Goal: Transaction & Acquisition: Purchase product/service

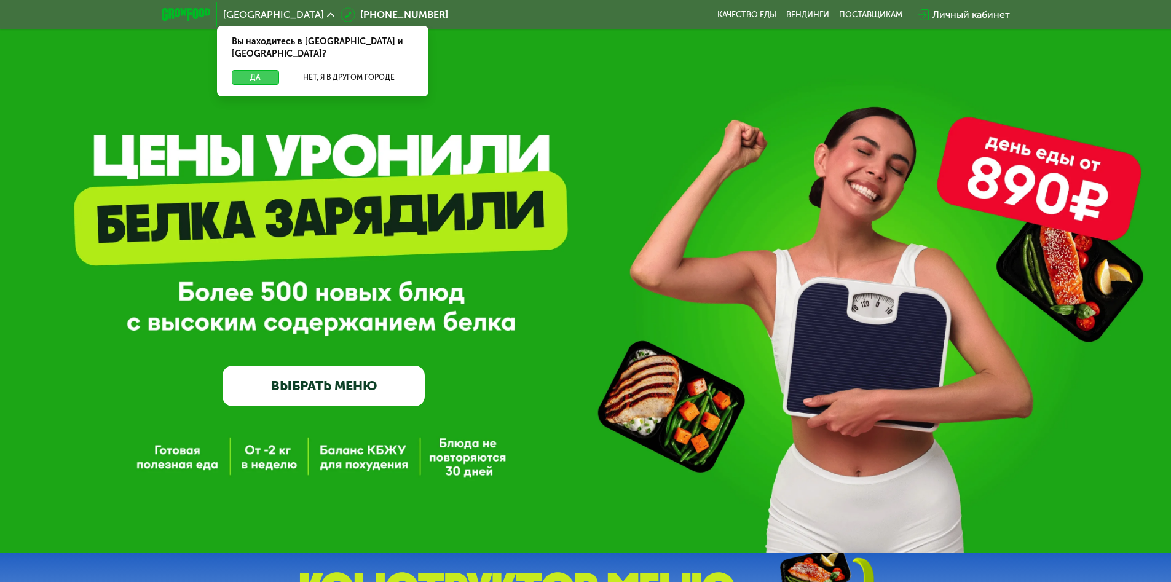
click at [255, 70] on button "Да" at bounding box center [255, 77] width 47 height 15
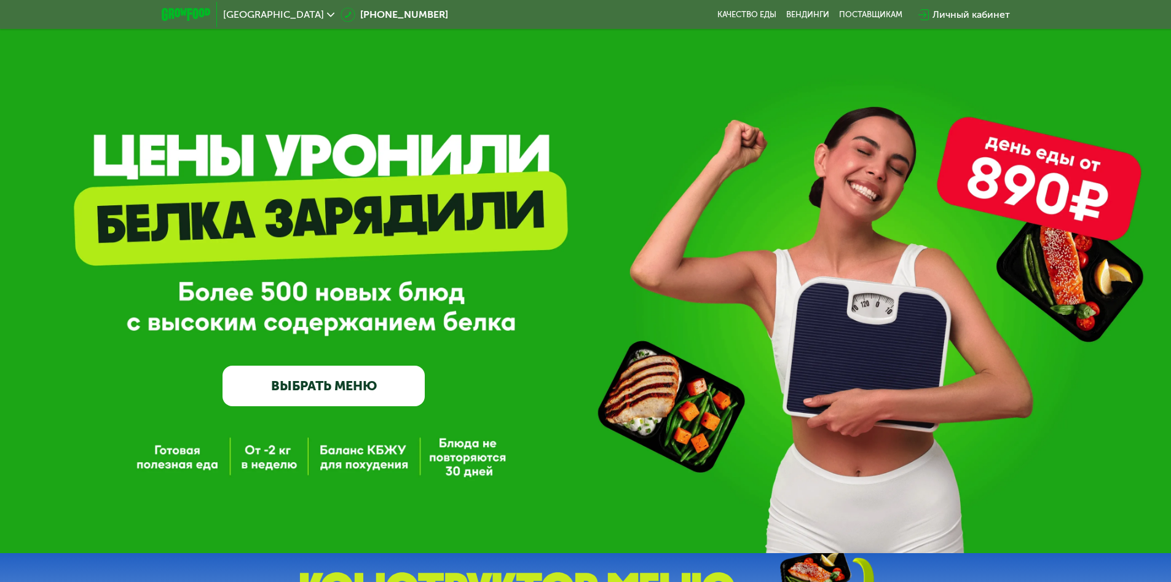
click at [245, 14] on span "Москва" at bounding box center [273, 15] width 101 height 10
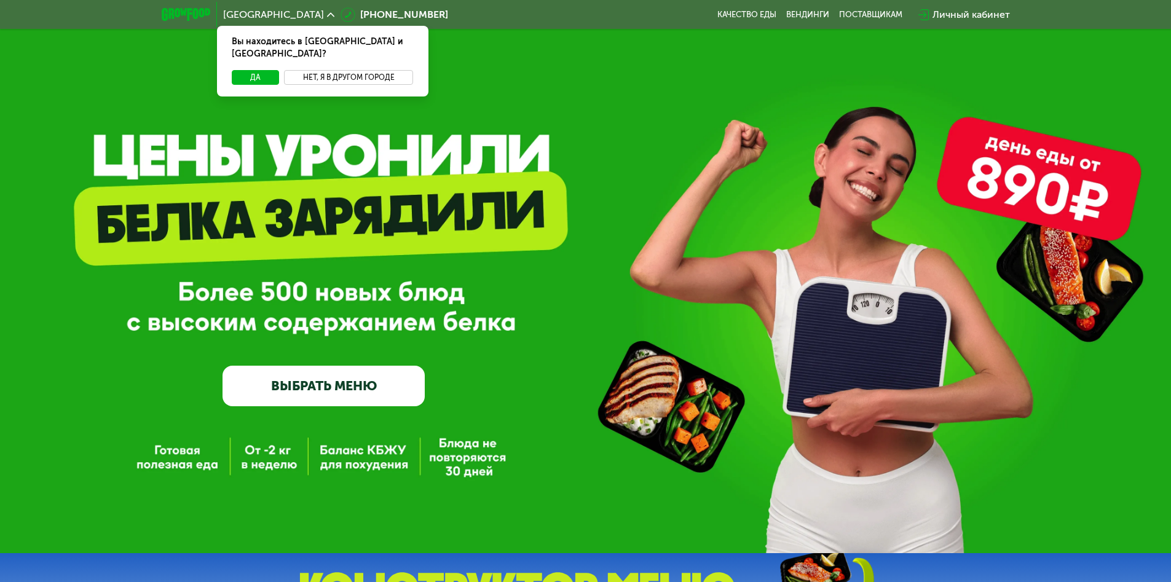
click at [349, 70] on button "Нет, я в другом городе" at bounding box center [349, 77] width 130 height 15
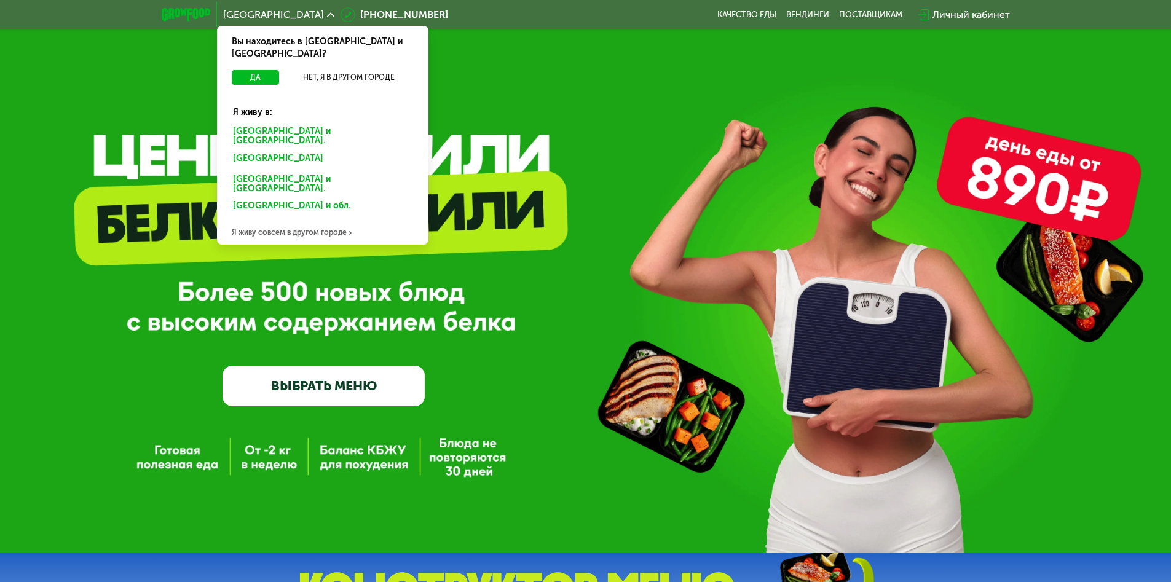
click at [322, 151] on div "Санкт-Петербурге и обл." at bounding box center [320, 161] width 192 height 20
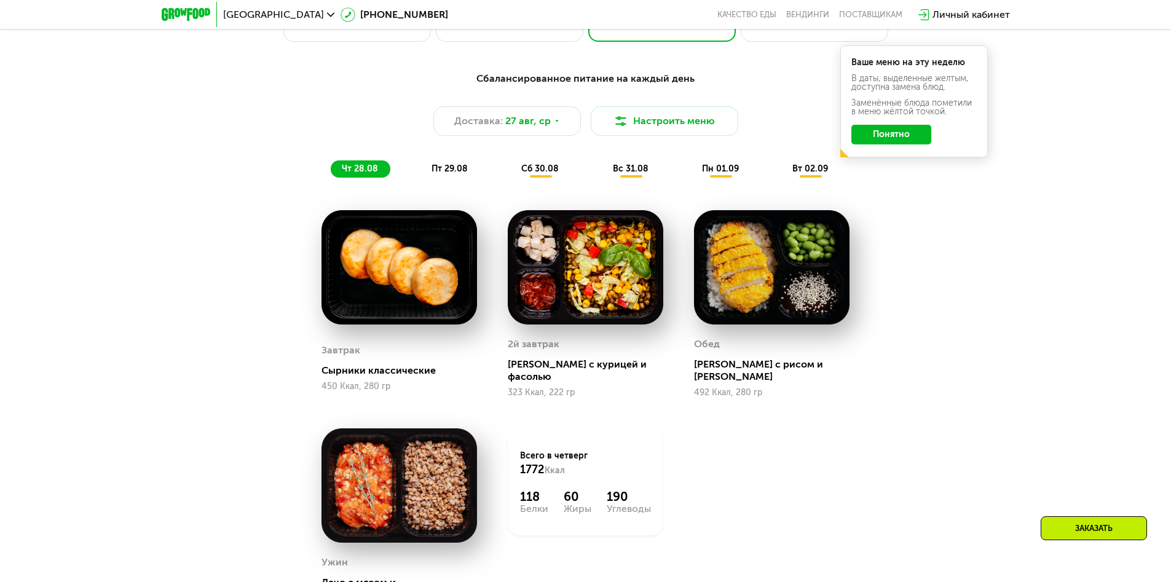
scroll to position [861, 0]
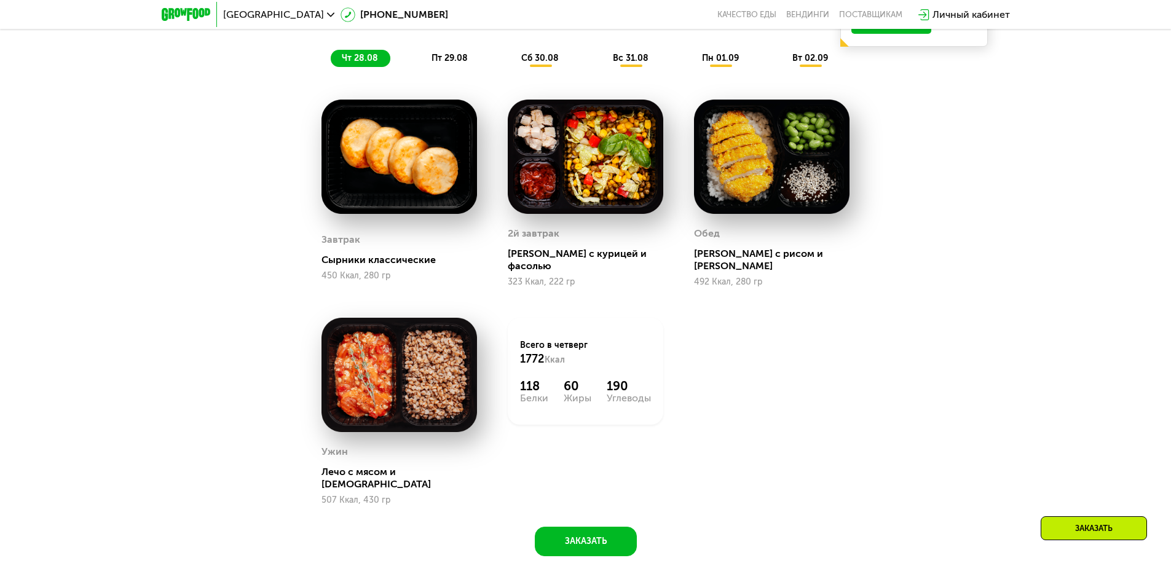
click at [360, 62] on span "чт 28.08" at bounding box center [360, 58] width 36 height 10
click at [449, 62] on span "пт 29.08" at bounding box center [450, 58] width 36 height 10
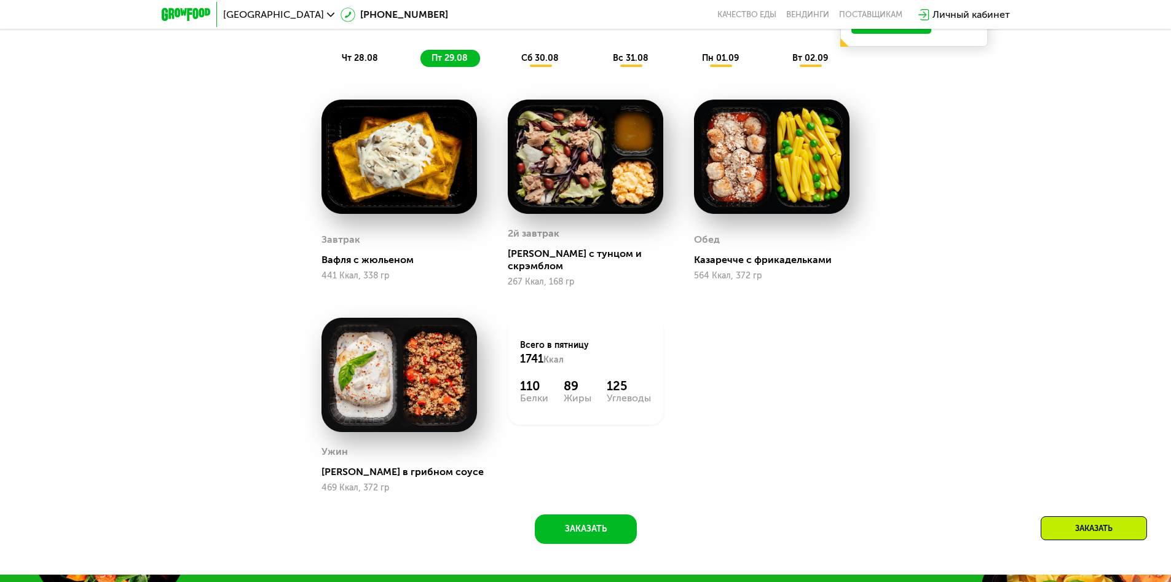
click at [540, 62] on span "сб 30.08" at bounding box center [539, 58] width 37 height 10
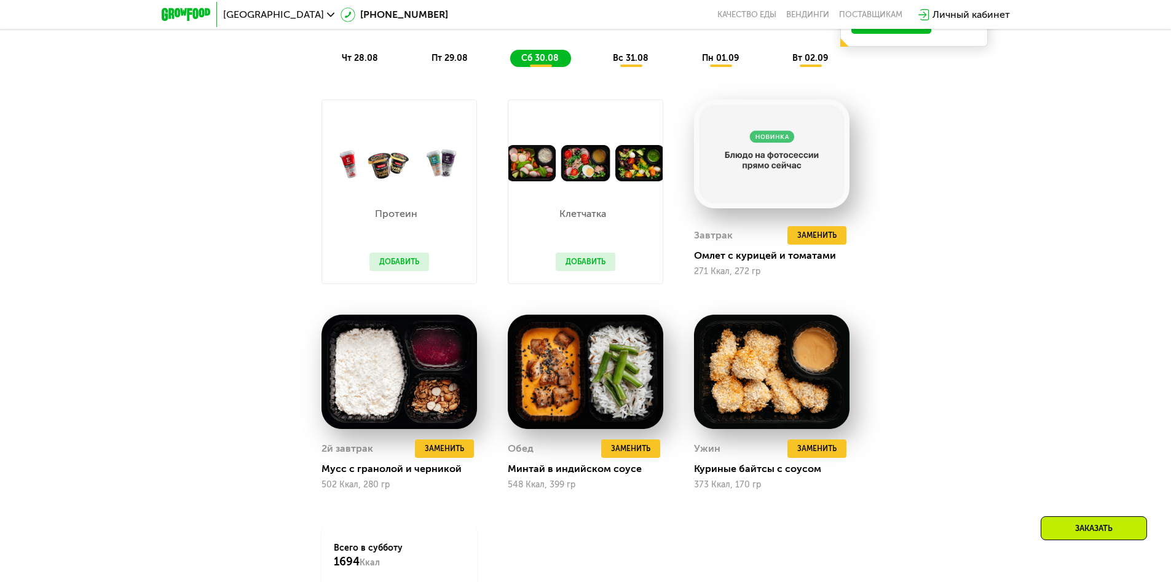
click at [631, 62] on span "вс 31.08" at bounding box center [631, 58] width 36 height 10
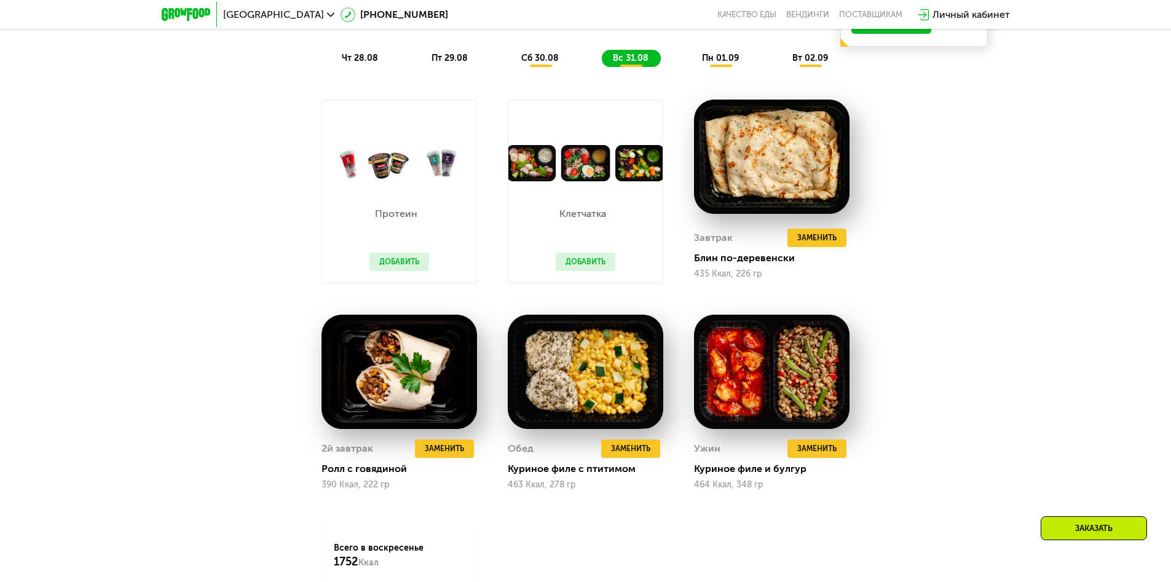
click at [720, 62] on span "пн 01.09" at bounding box center [720, 58] width 37 height 10
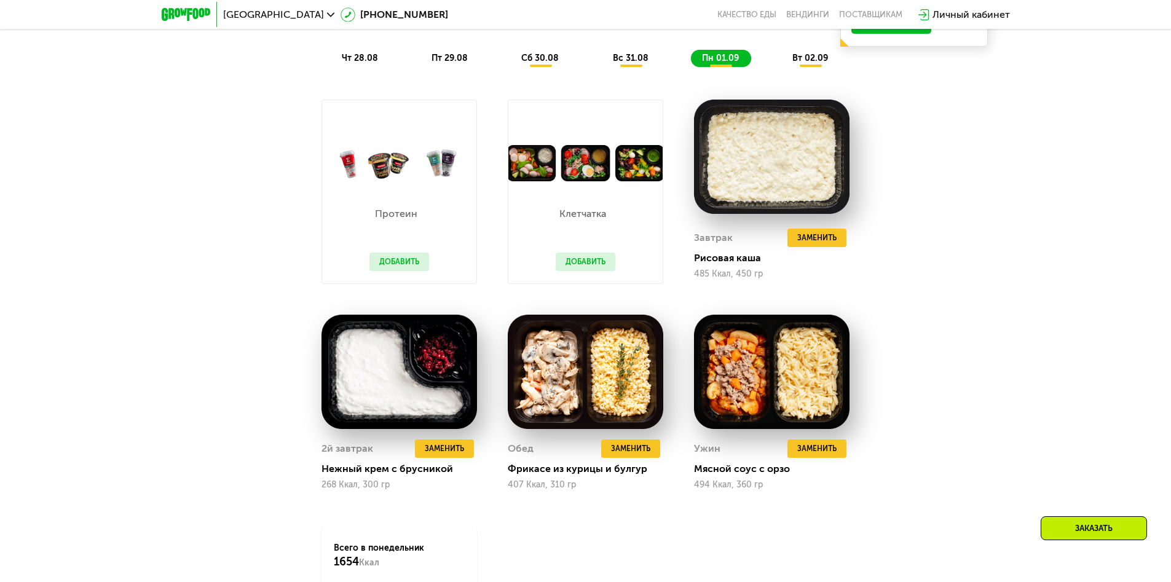
click at [811, 62] on span "вт 02.09" at bounding box center [810, 58] width 36 height 10
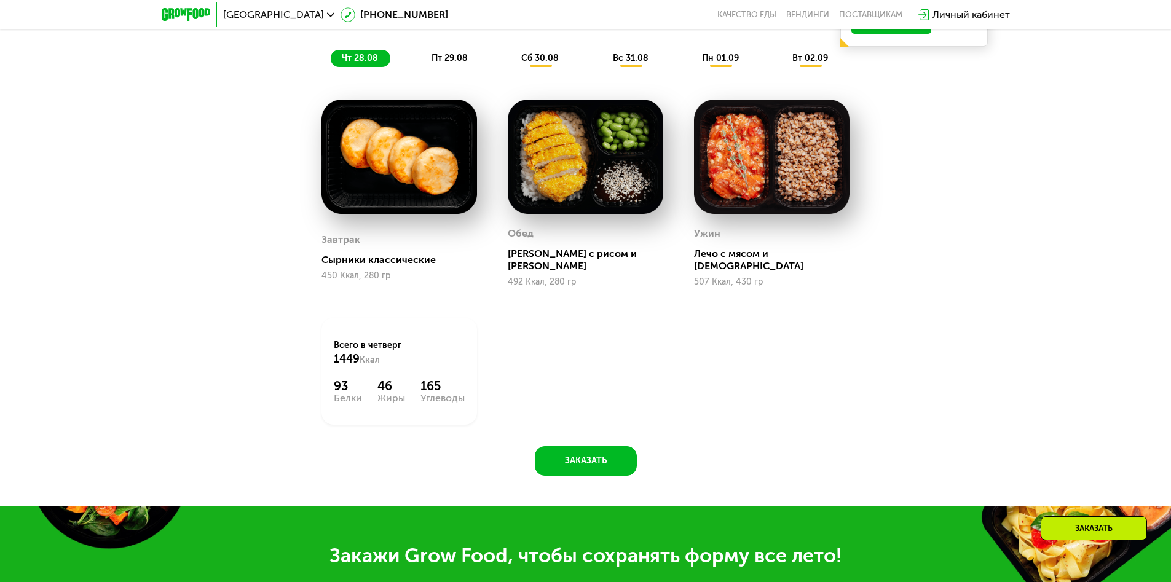
click at [360, 62] on span "чт 28.08" at bounding box center [360, 58] width 36 height 10
click at [449, 62] on span "пт 29.08" at bounding box center [450, 58] width 36 height 10
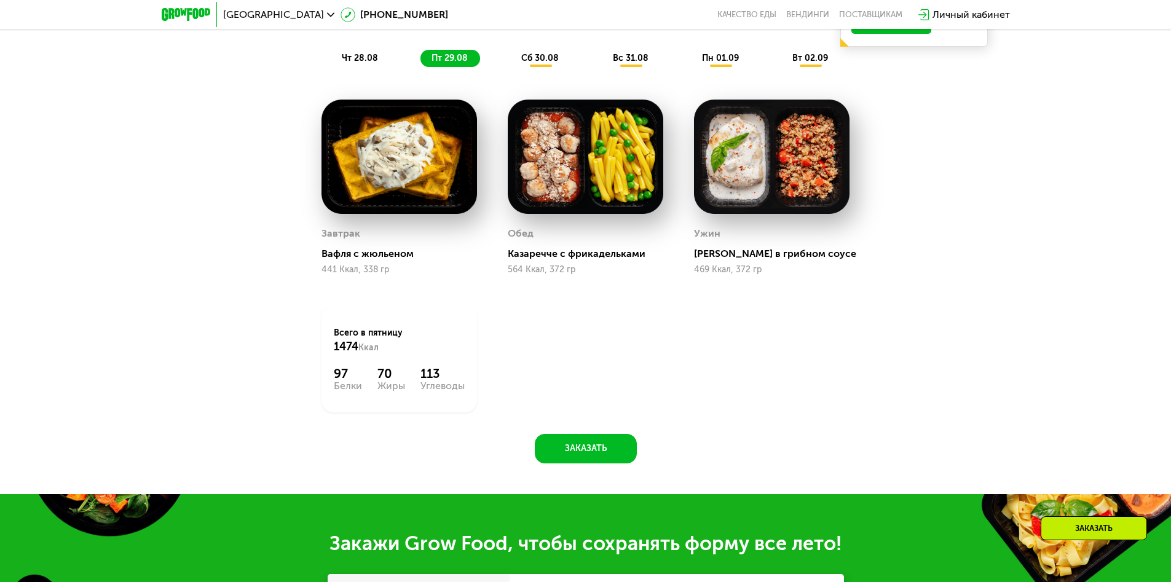
click at [540, 62] on span "сб 30.08" at bounding box center [539, 58] width 37 height 10
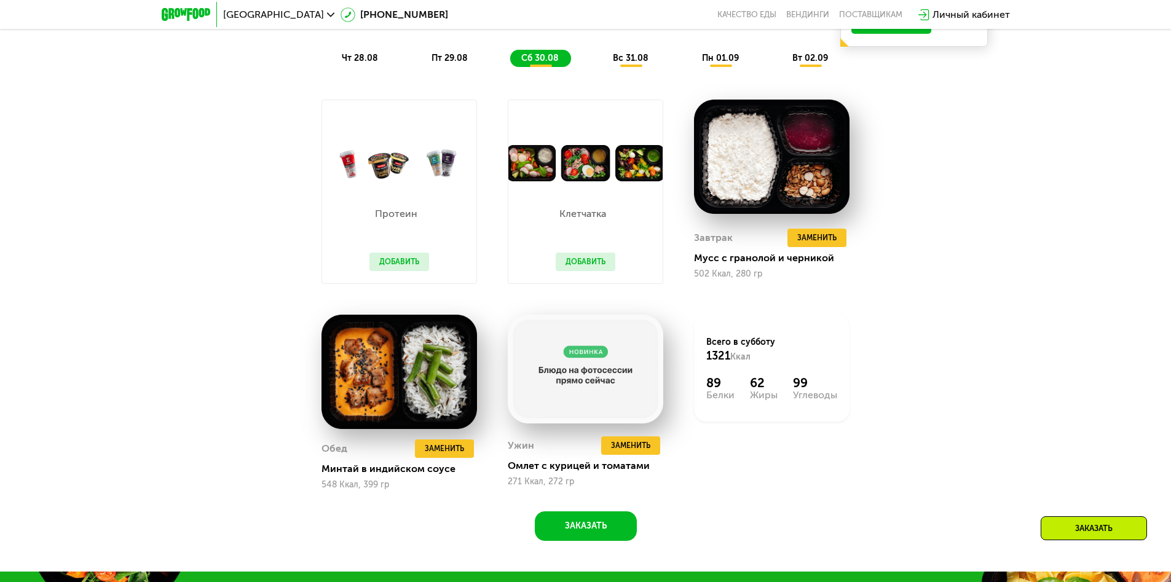
click at [631, 62] on span "вс 31.08" at bounding box center [631, 58] width 36 height 10
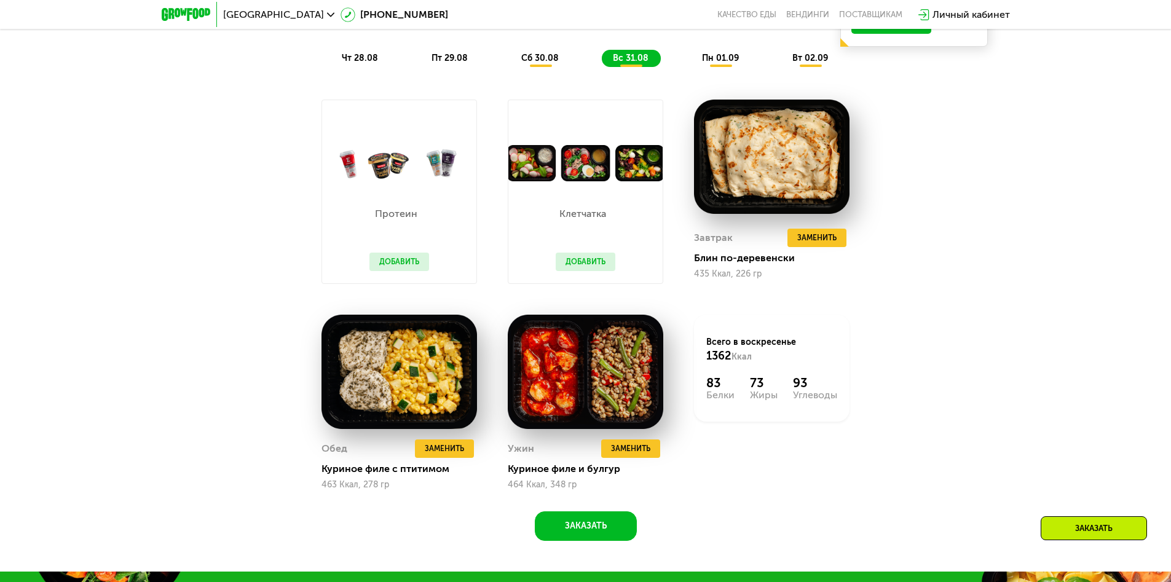
click at [720, 62] on span "пн 01.09" at bounding box center [720, 58] width 37 height 10
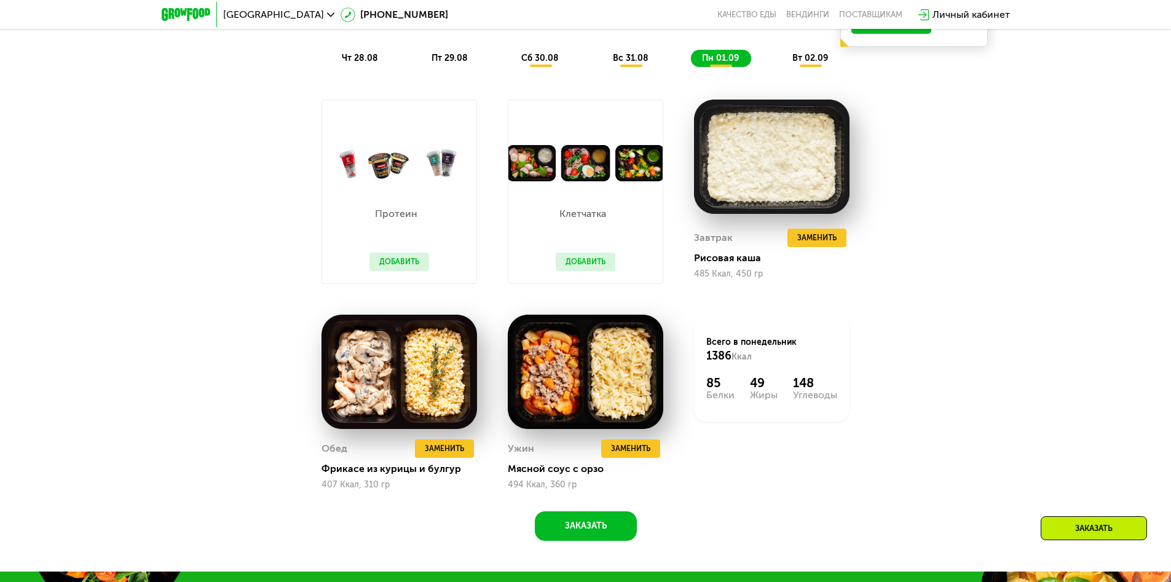
click at [811, 62] on span "вт 02.09" at bounding box center [810, 58] width 36 height 10
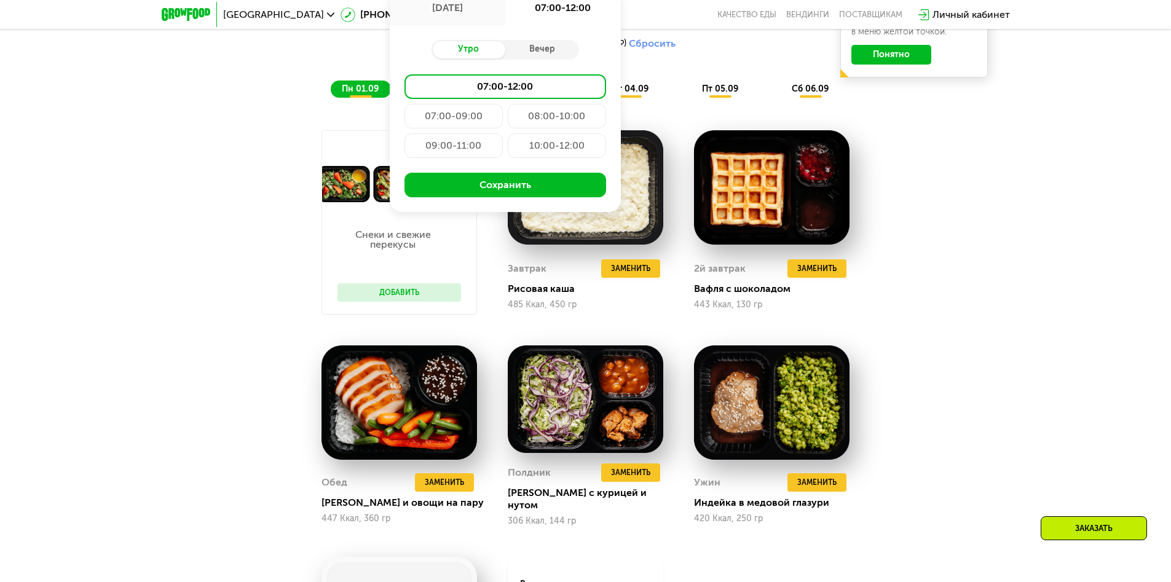
type input "**********"
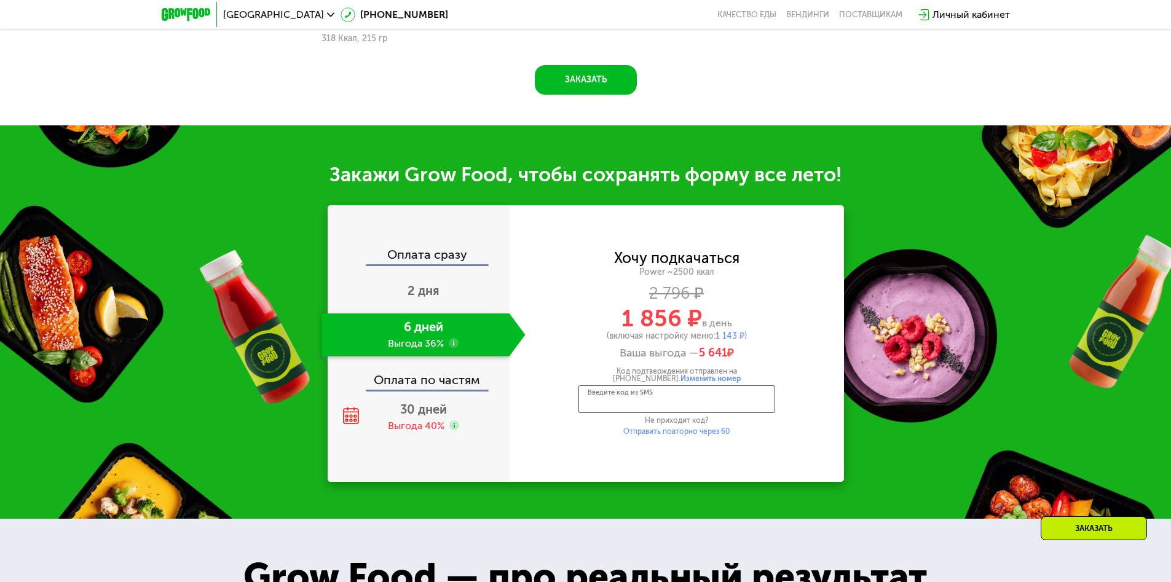
scroll to position [1654, 0]
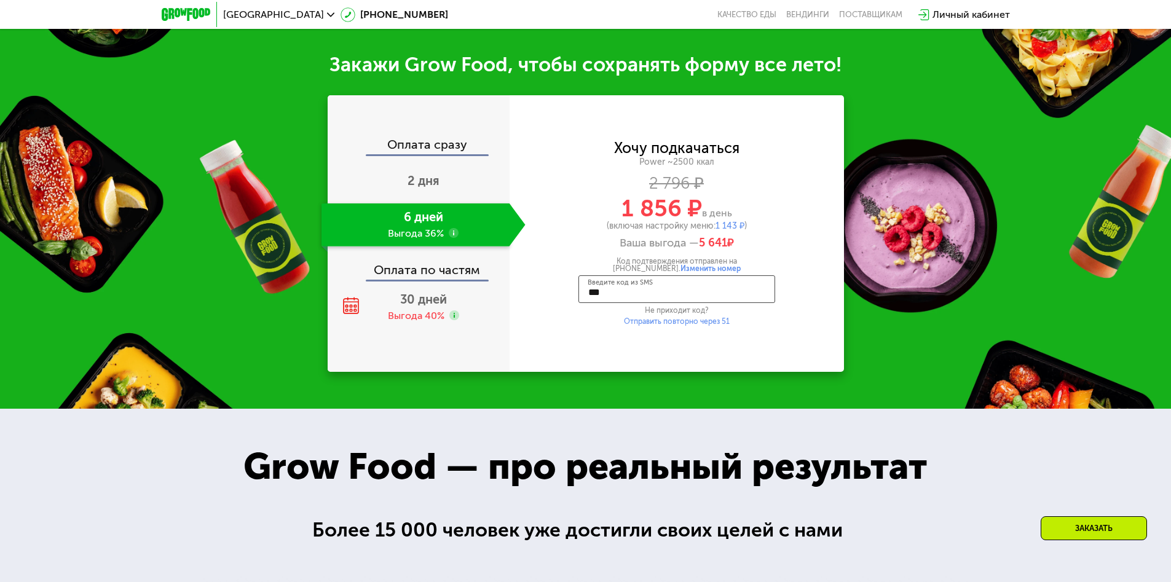
type input "****"
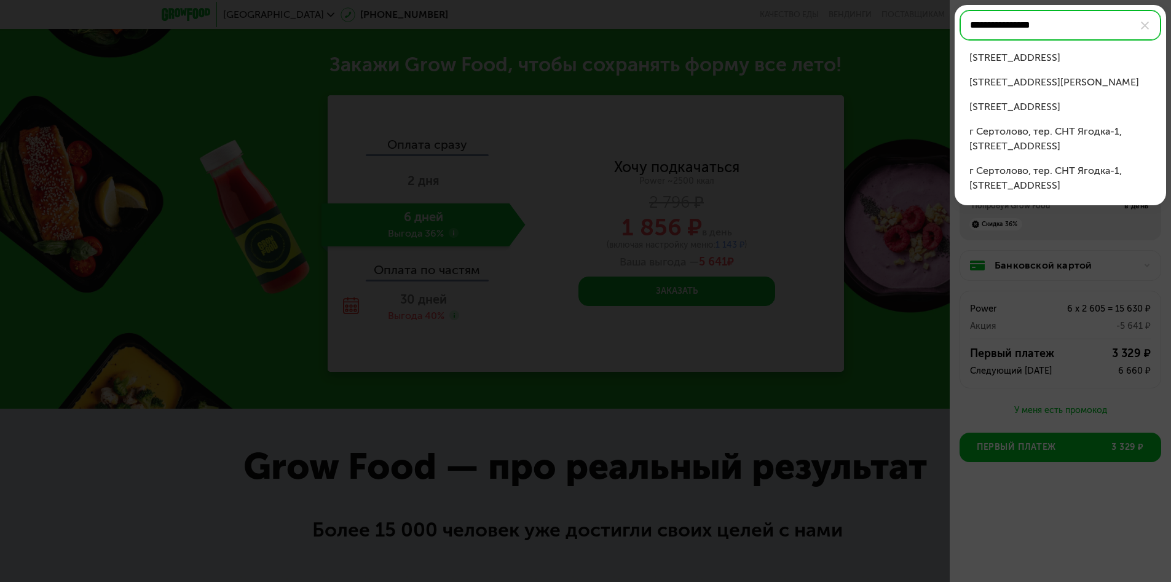
click at [1060, 58] on div "[STREET_ADDRESS]" at bounding box center [1060, 57] width 182 height 15
type input "**********"
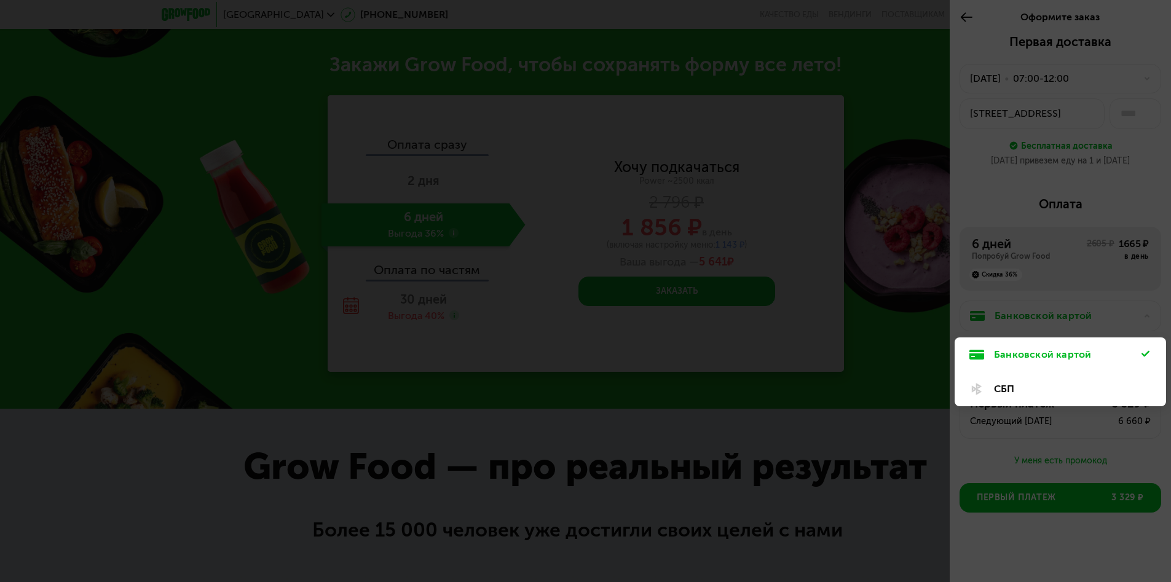
scroll to position [2, 0]
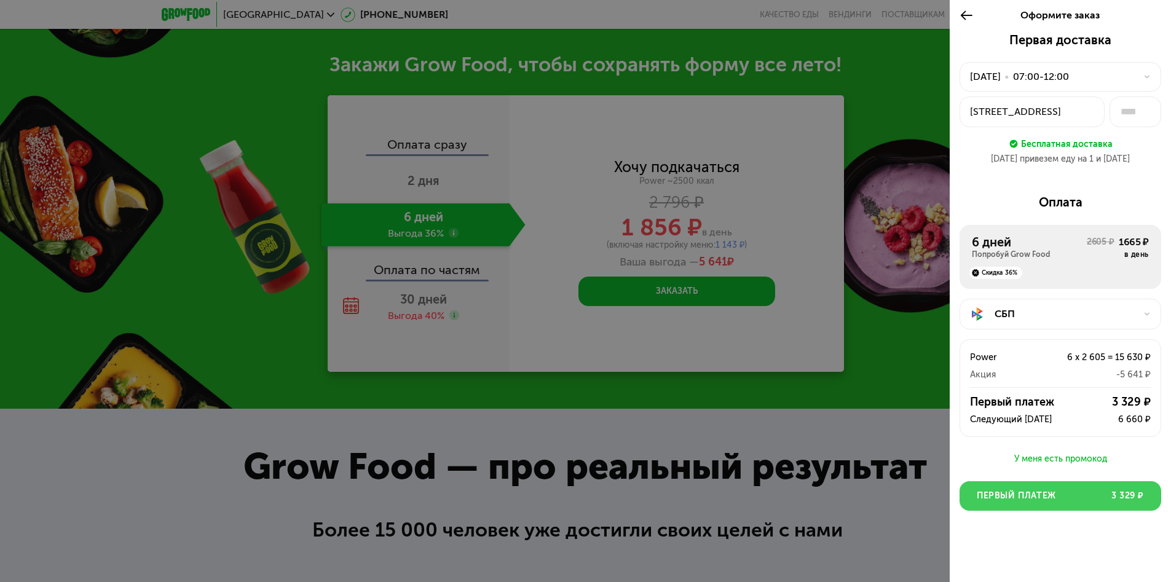
click at [1055, 496] on span "Первый платеж" at bounding box center [1016, 496] width 79 height 12
